Goal: Task Accomplishment & Management: Use online tool/utility

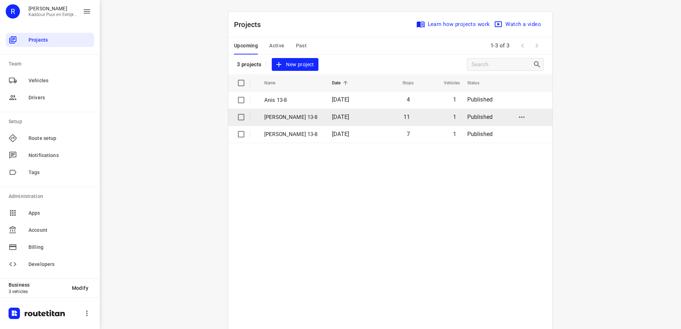
click at [286, 117] on p "[PERSON_NAME] 13-8" at bounding box center [292, 117] width 57 height 8
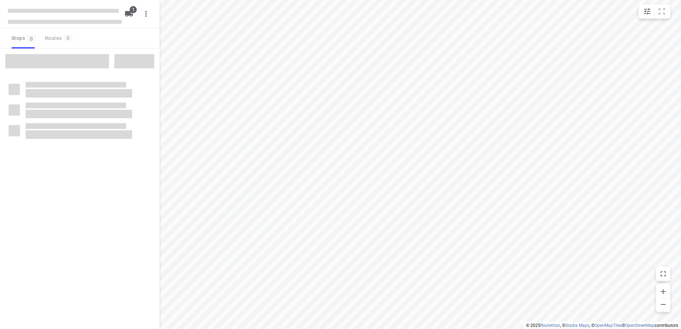
type input "distance"
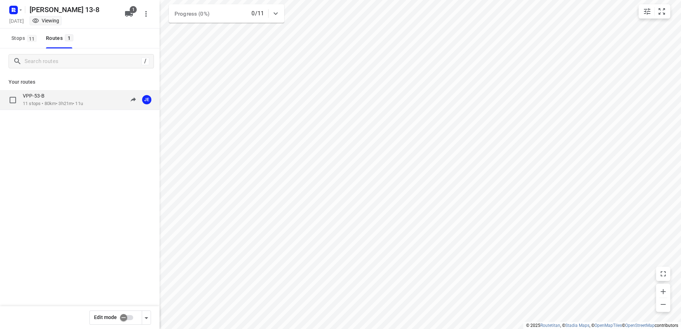
click at [55, 96] on div "VPP-53-B" at bounding box center [53, 97] width 60 height 8
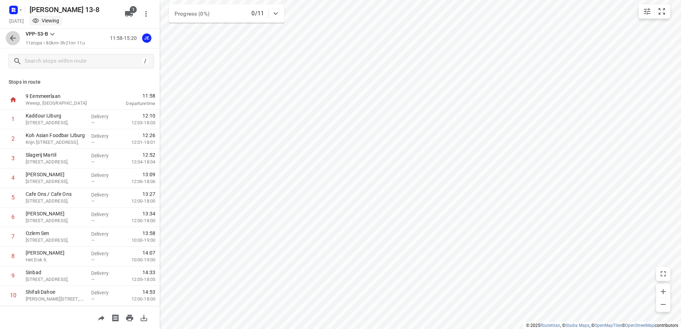
click at [14, 37] on icon "button" at bounding box center [13, 38] width 9 height 9
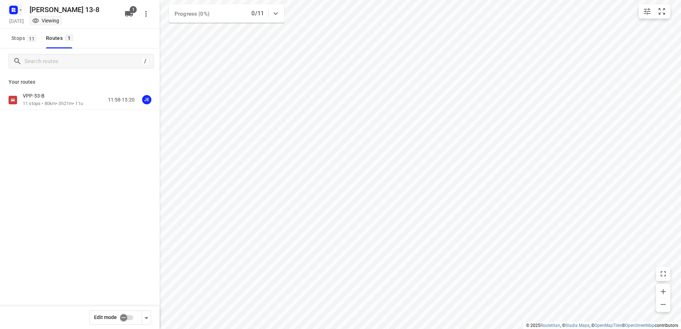
click at [18, 12] on icon "button" at bounding box center [21, 10] width 6 height 6
click at [50, 26] on p "Back to projects" at bounding box center [44, 25] width 40 height 8
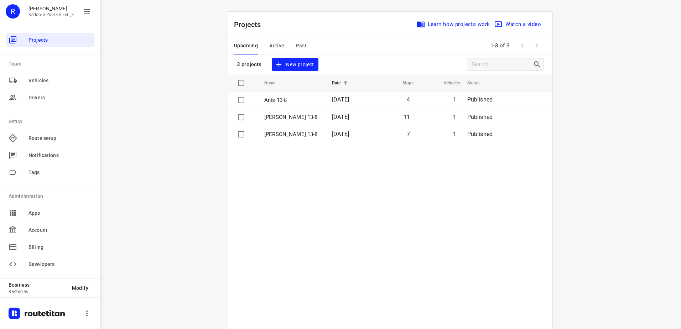
click at [289, 255] on table "Name Date Stops Vehicles Status Anis 13-8 [DATE] 4 1 Published [PERSON_NAME] 13…" at bounding box center [390, 219] width 324 height 291
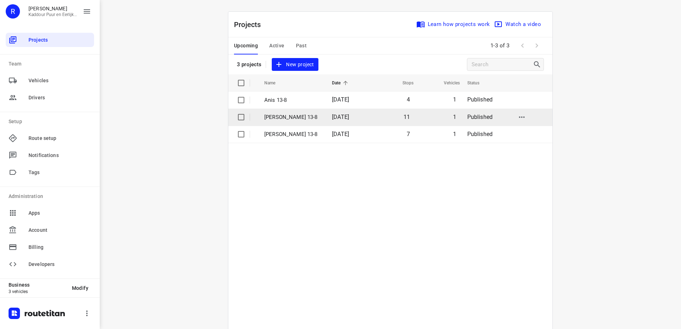
click at [371, 124] on td "11" at bounding box center [393, 117] width 45 height 17
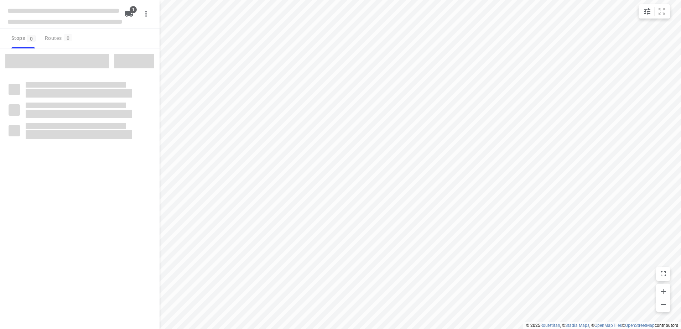
type input "distance"
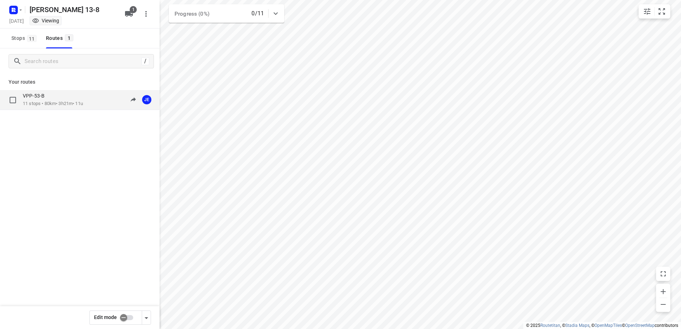
click at [58, 93] on div "VPP-53-B" at bounding box center [53, 97] width 60 height 8
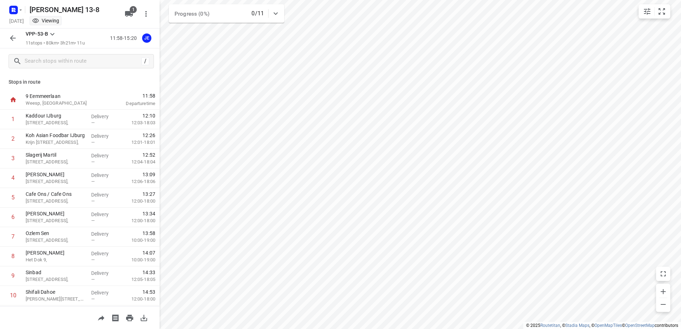
click at [13, 34] on icon "button" at bounding box center [13, 38] width 9 height 9
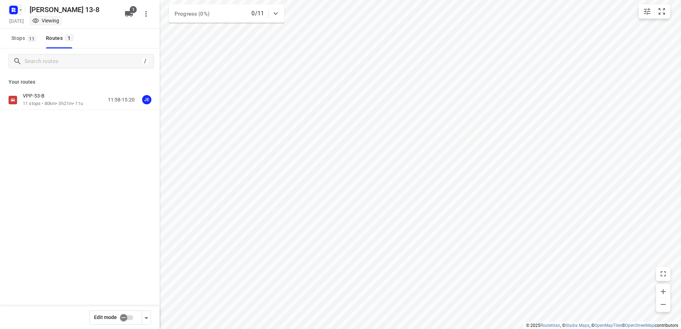
click at [12, 10] on icon "button" at bounding box center [13, 11] width 2 height 2
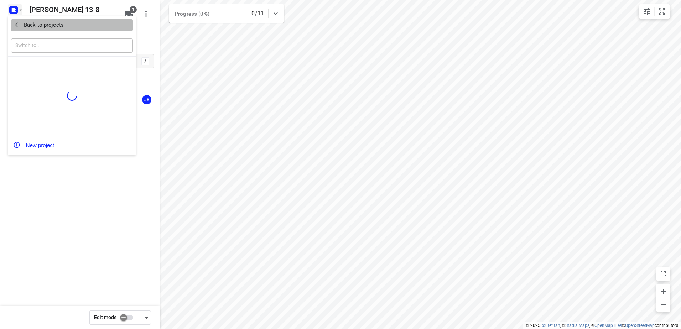
click at [29, 30] on button "Back to projects" at bounding box center [72, 25] width 122 height 12
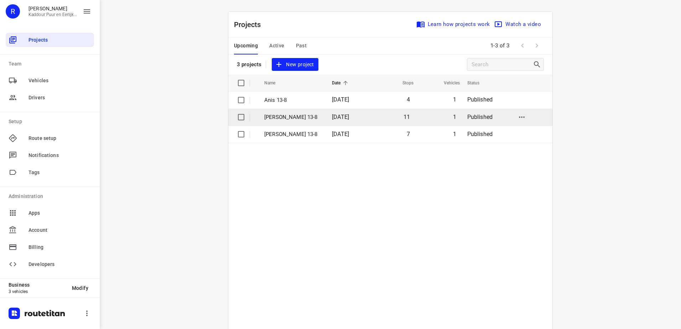
click at [304, 120] on p "[PERSON_NAME] 13-8" at bounding box center [292, 117] width 57 height 8
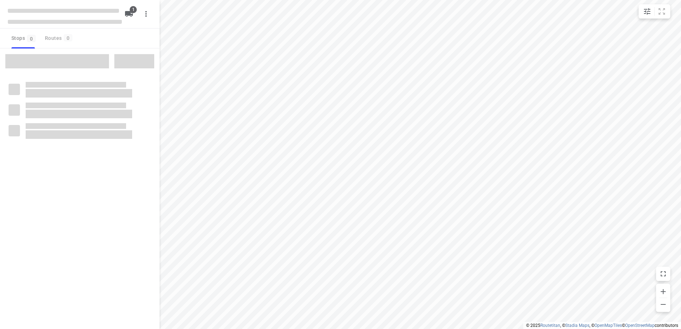
type input "distance"
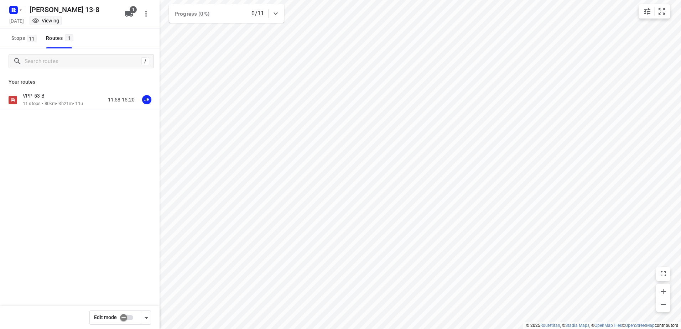
click at [52, 101] on p "11 stops • 80km • 3h21m • 11u" at bounding box center [53, 103] width 60 height 7
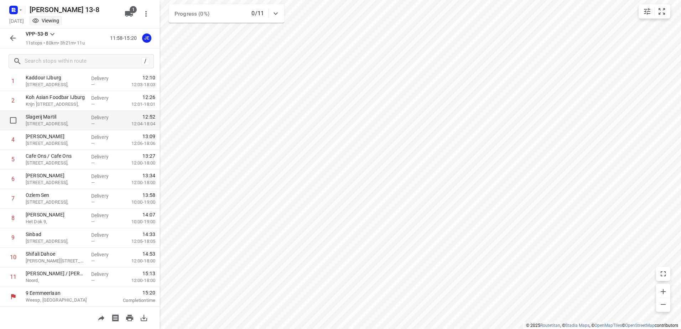
scroll to position [38, 0]
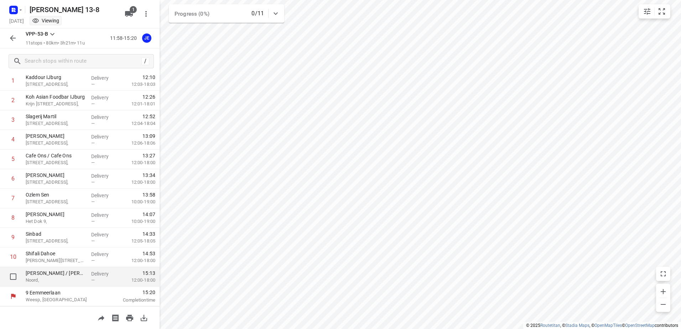
click at [70, 279] on p "Noord," at bounding box center [56, 280] width 60 height 7
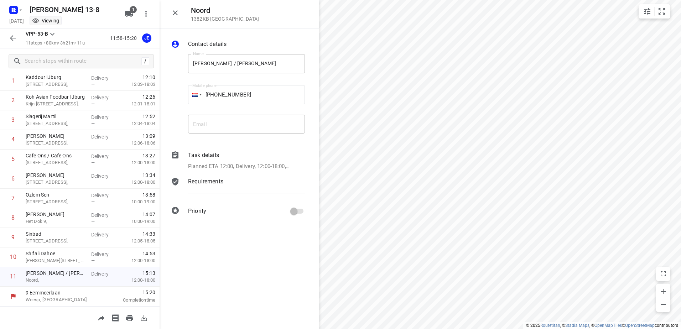
click at [177, 11] on icon "button" at bounding box center [175, 12] width 5 height 5
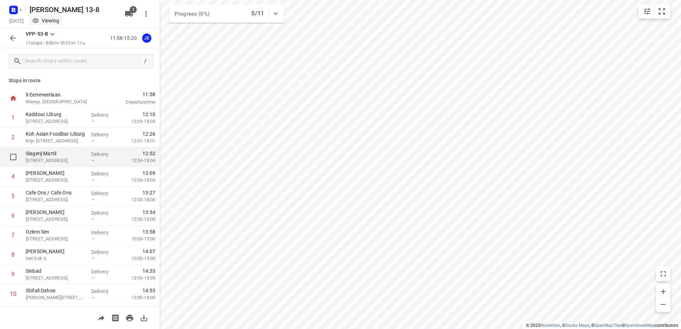
scroll to position [0, 0]
click at [7, 36] on button "button" at bounding box center [13, 38] width 14 height 14
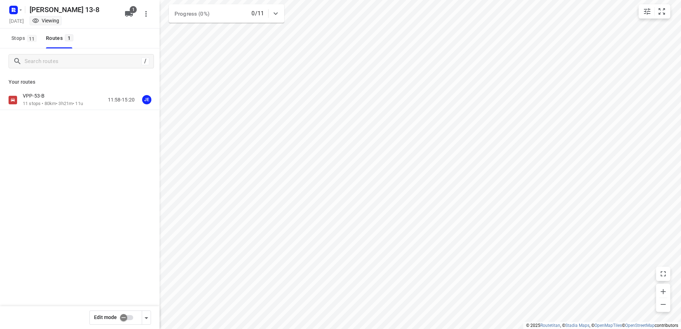
click at [13, 16] on div "[PERSON_NAME] 13-8 [DATE] Viewing" at bounding box center [65, 13] width 114 height 25
click at [6, 11] on div "[PERSON_NAME] 13-8 [DATE] Viewing 1" at bounding box center [80, 14] width 160 height 28
click at [18, 12] on icon "button" at bounding box center [21, 10] width 6 height 6
click at [39, 24] on p "Back to projects" at bounding box center [44, 25] width 40 height 8
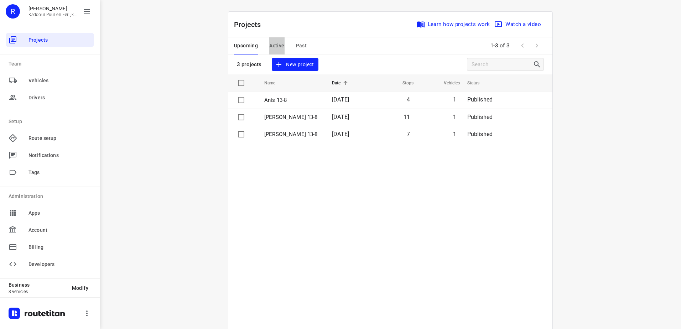
click at [271, 40] on button "Active" at bounding box center [276, 45] width 15 height 17
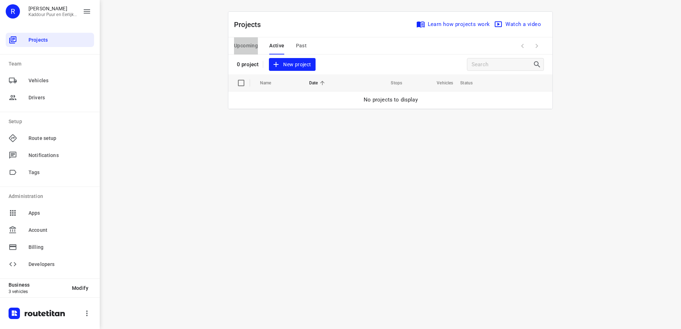
click at [255, 42] on span "Upcoming" at bounding box center [246, 45] width 24 height 9
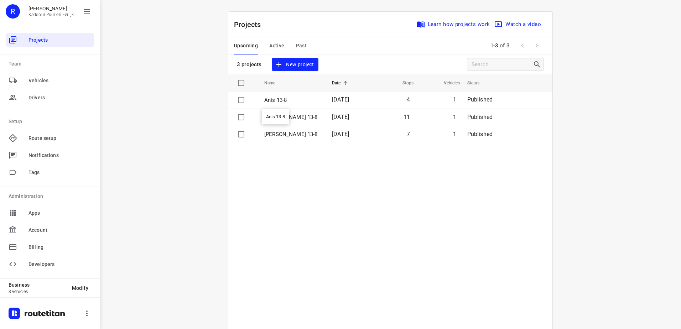
click at [284, 104] on p "Anis 13-8" at bounding box center [292, 100] width 57 height 8
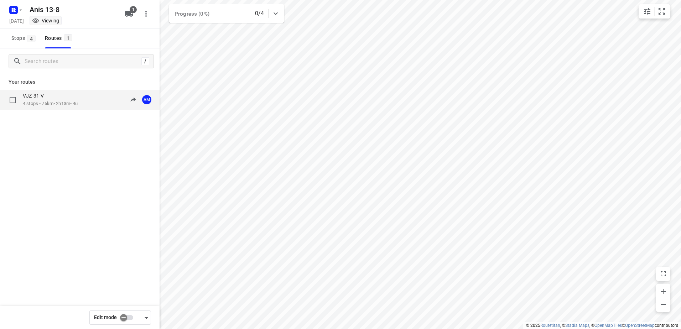
click at [36, 103] on p "4 stops • 75km • 2h13m • 4u" at bounding box center [50, 103] width 55 height 7
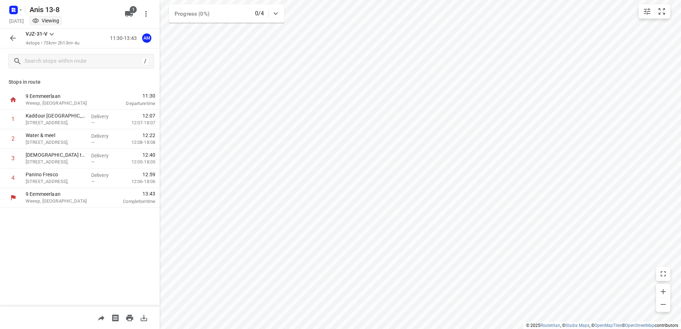
click at [15, 38] on icon "button" at bounding box center [13, 38] width 9 height 9
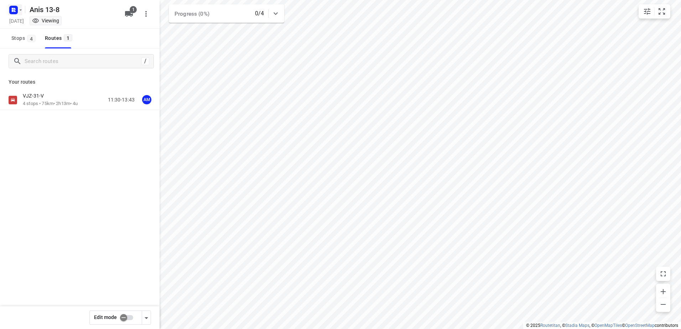
click at [15, 12] on rect "button" at bounding box center [13, 10] width 9 height 9
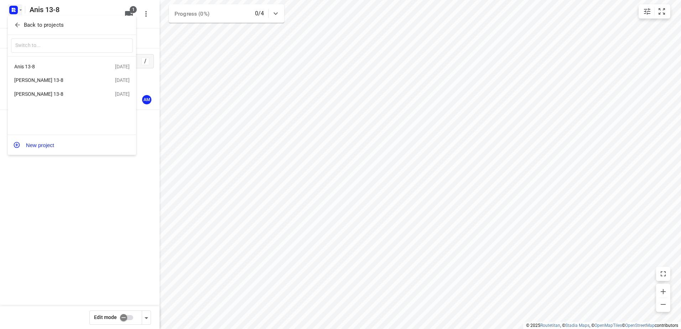
click at [45, 76] on div "[PERSON_NAME] 13-8" at bounding box center [64, 80] width 101 height 9
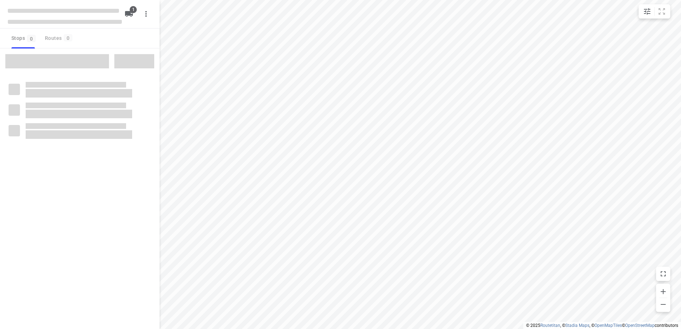
type input "distance"
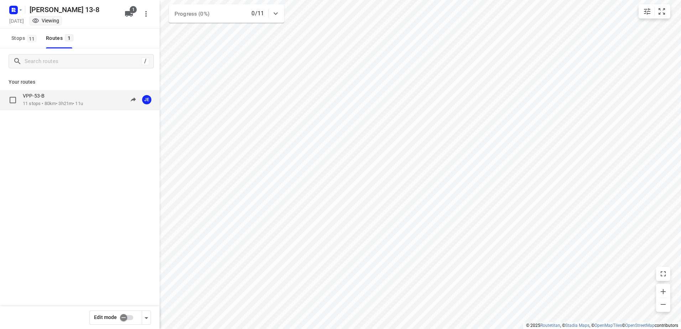
click at [53, 98] on div "VPP-53-B" at bounding box center [53, 97] width 60 height 8
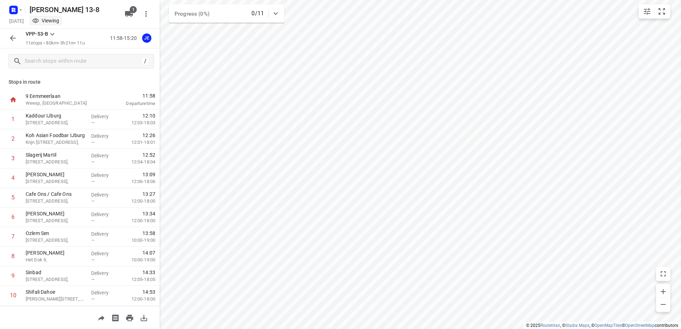
click at [11, 38] on icon "button" at bounding box center [13, 38] width 6 height 6
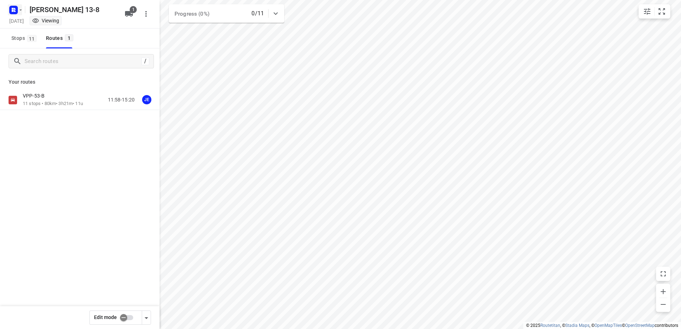
click at [18, 10] on icon "button" at bounding box center [21, 10] width 6 height 6
click at [35, 23] on p "Back to projects" at bounding box center [44, 25] width 40 height 8
